Goal: Task Accomplishment & Management: Complete application form

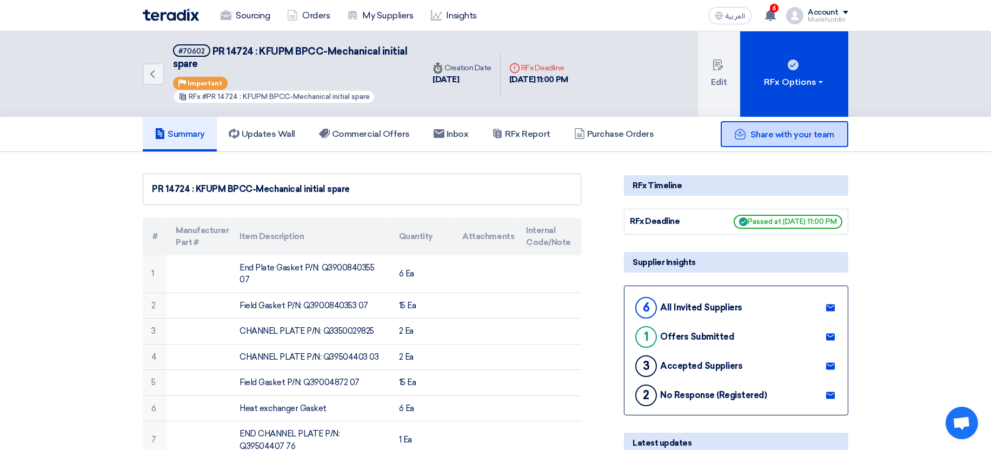
click at [741, 127] on div "Share with your team" at bounding box center [784, 134] width 128 height 26
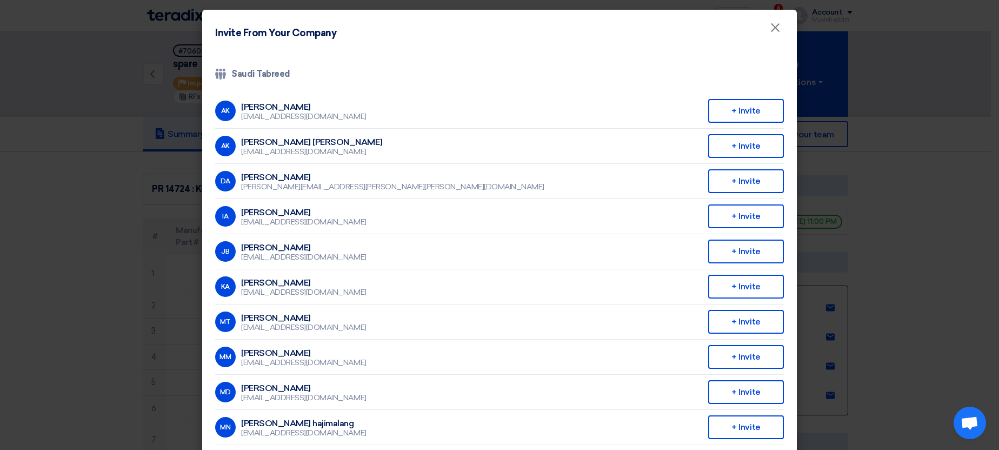
click at [932, 172] on modal-container "Invite From Your Company × Company Team Saudi Tabreed AK [PERSON_NAME] [EMAIL_A…" at bounding box center [499, 225] width 999 height 450
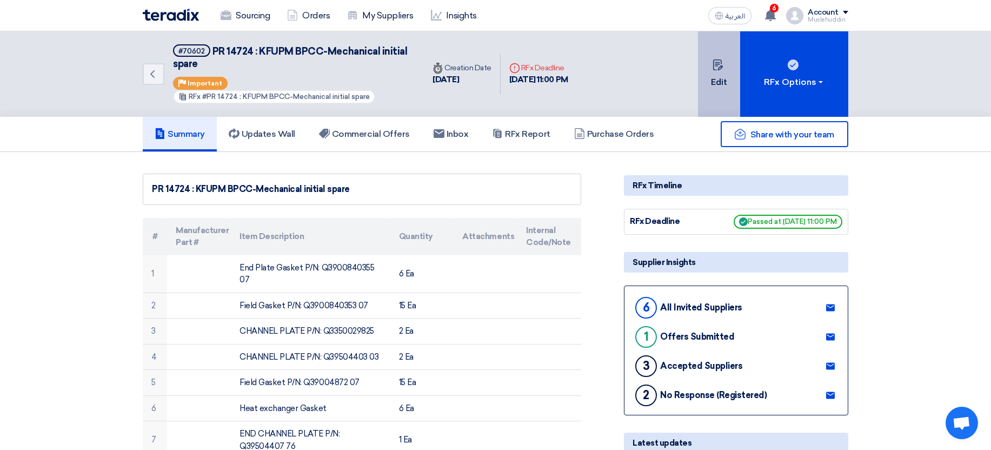
click at [714, 65] on icon at bounding box center [717, 64] width 11 height 11
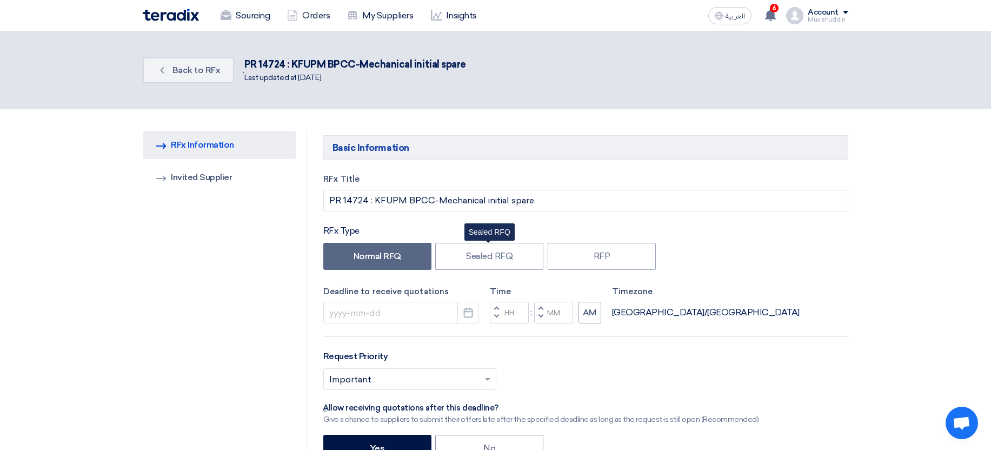
type input "[DATE]"
type input "11"
type input "00"
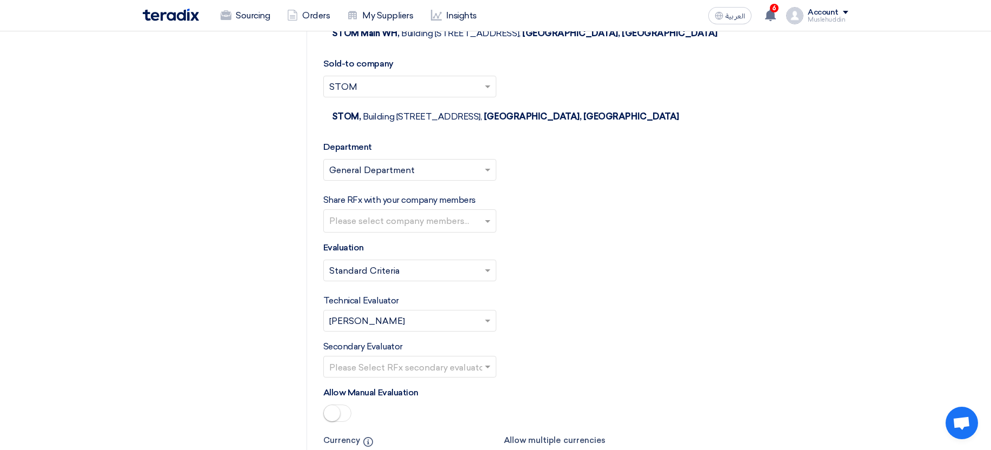
scroll to position [6614, 0]
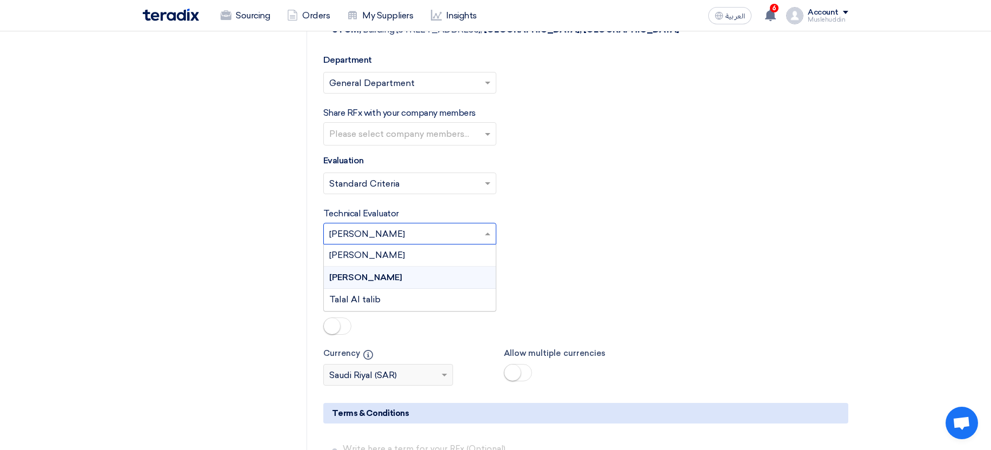
click at [458, 233] on input "text" at bounding box center [404, 235] width 150 height 18
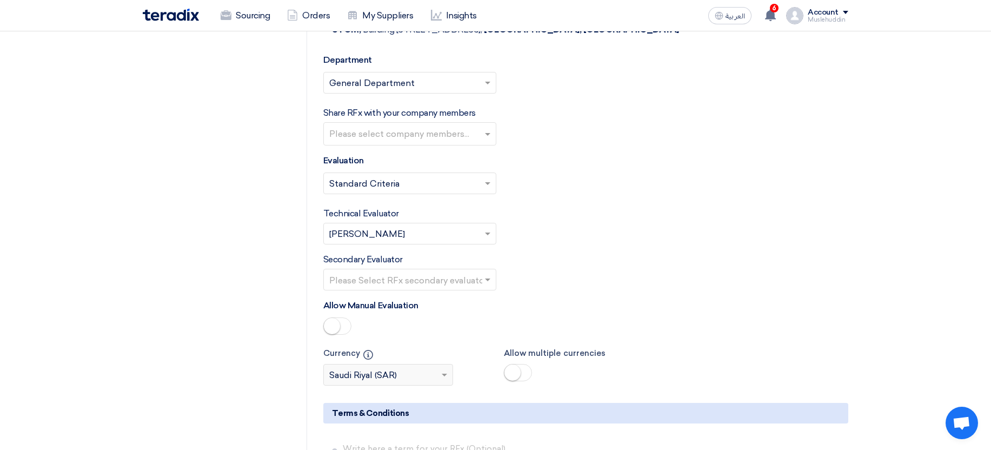
click at [588, 200] on div "Select Evaluation... × Standard Criteria ×" at bounding box center [585, 187] width 525 height 30
click at [422, 130] on input "text" at bounding box center [411, 135] width 164 height 18
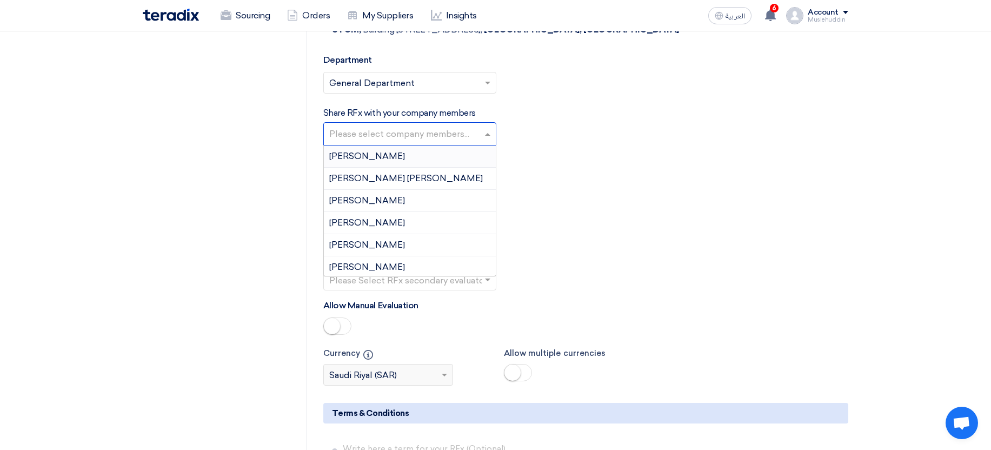
click at [405, 152] on span "[PERSON_NAME]" at bounding box center [367, 156] width 76 height 10
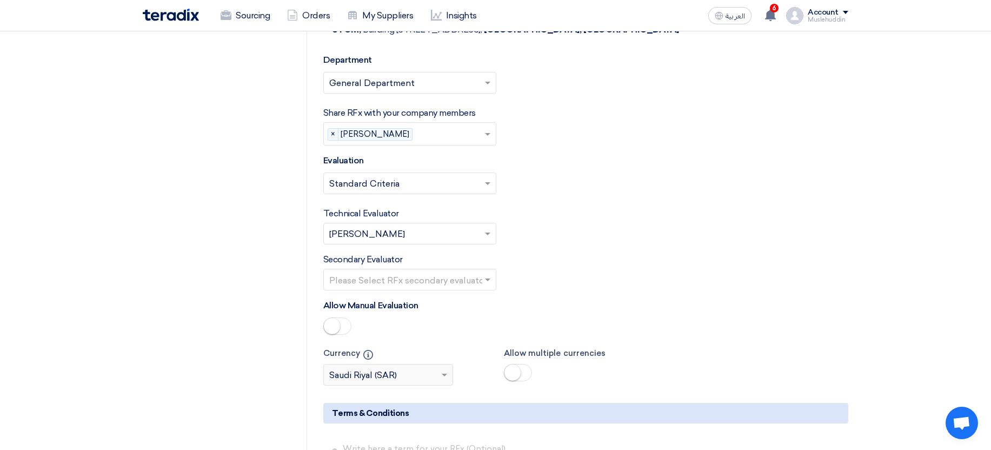
click at [437, 281] on input "text" at bounding box center [404, 281] width 150 height 18
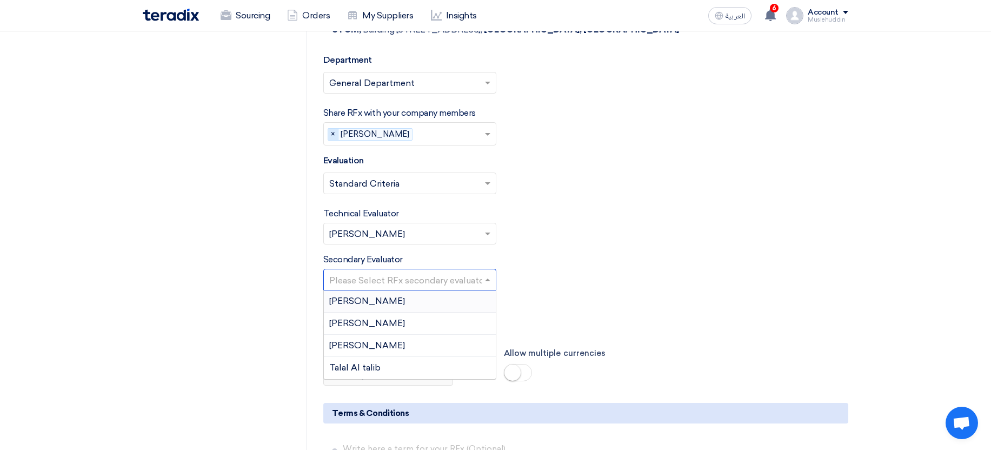
click at [337, 132] on span "×" at bounding box center [333, 135] width 10 height 12
click at [443, 288] on input "text" at bounding box center [404, 281] width 150 height 18
click at [580, 236] on div "Technical Evaluator Please Select RFx evaluator... × [PERSON_NAME] ×" at bounding box center [585, 225] width 525 height 37
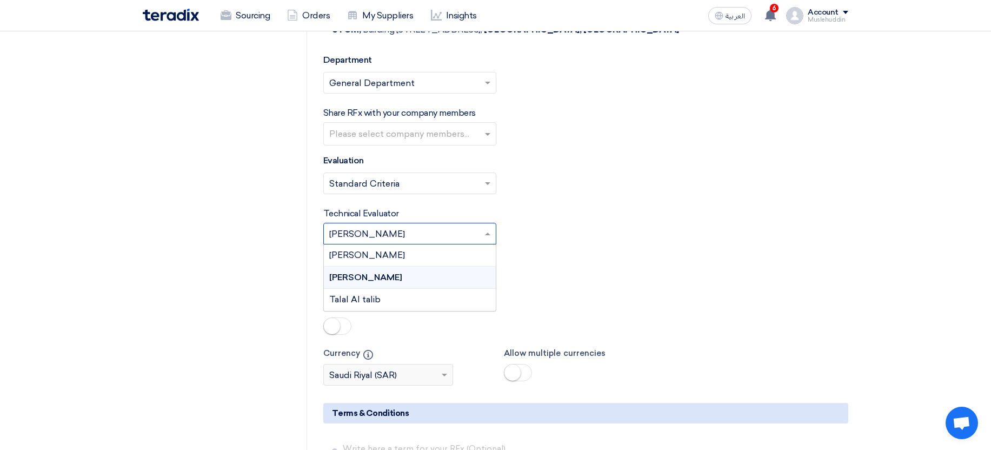
click at [453, 238] on input "text" at bounding box center [404, 235] width 150 height 18
click at [572, 217] on div "Technical Evaluator Please Select RFx evaluator... × [PERSON_NAME] × [PERSON_NA…" at bounding box center [585, 225] width 525 height 37
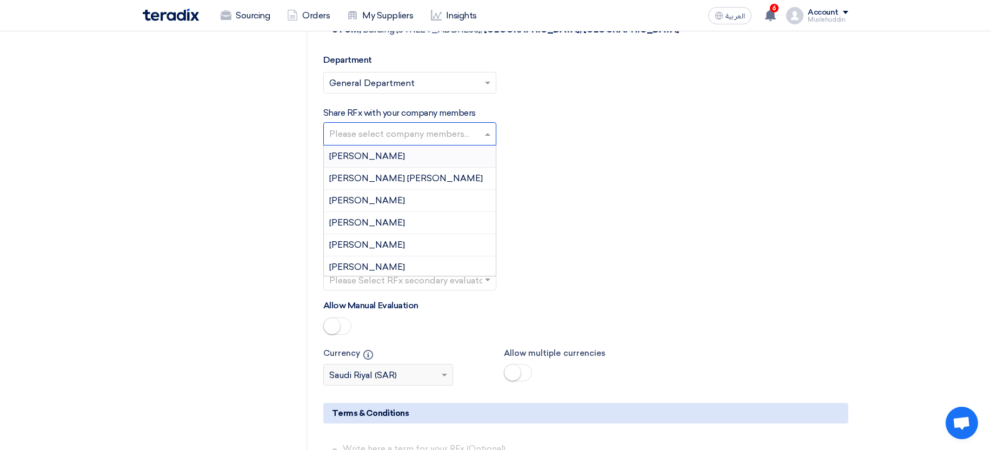
click at [460, 135] on input "text" at bounding box center [411, 135] width 164 height 18
